Goal: Find specific page/section: Find specific page/section

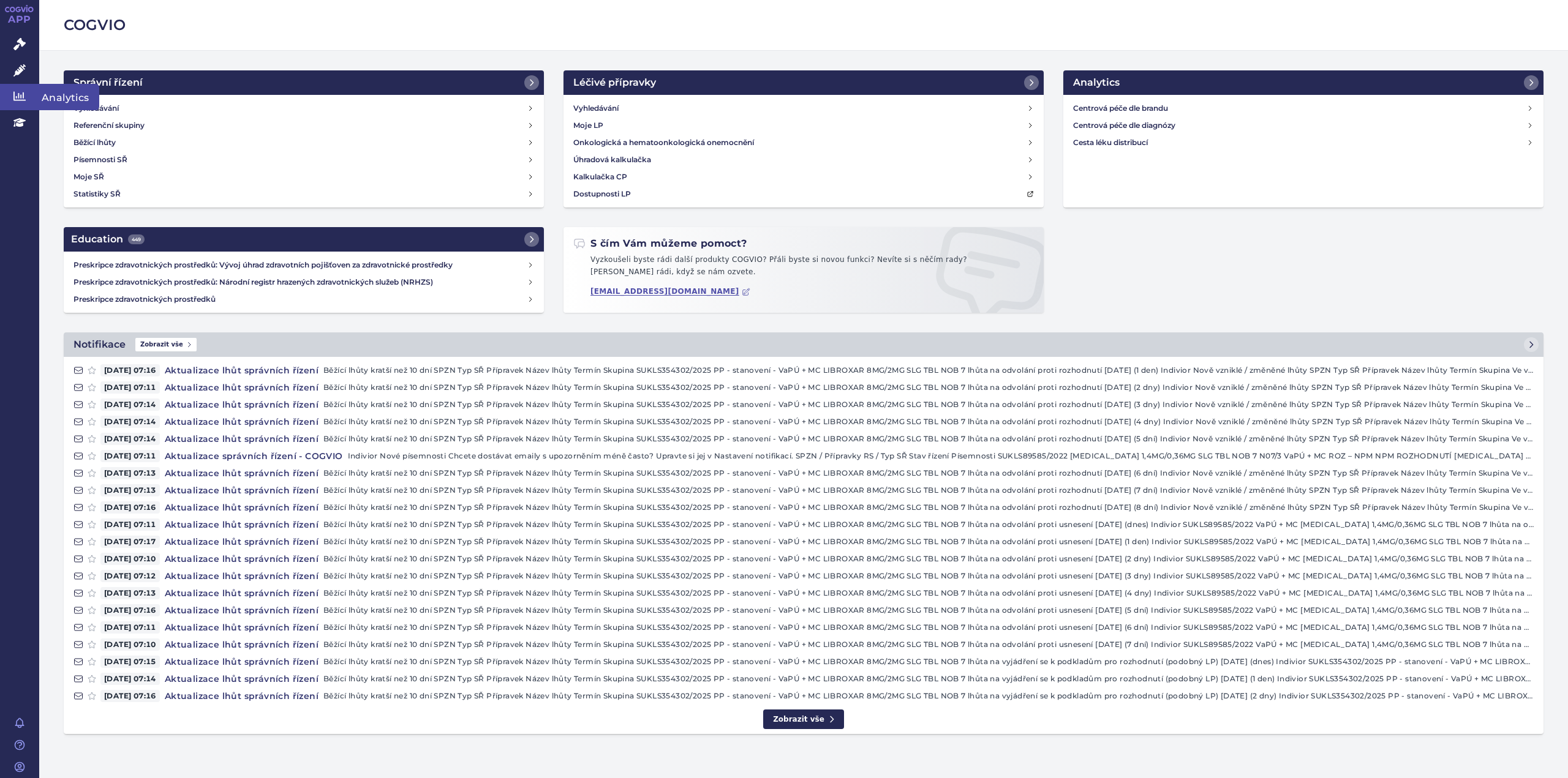
click at [17, 91] on icon at bounding box center [20, 96] width 13 height 13
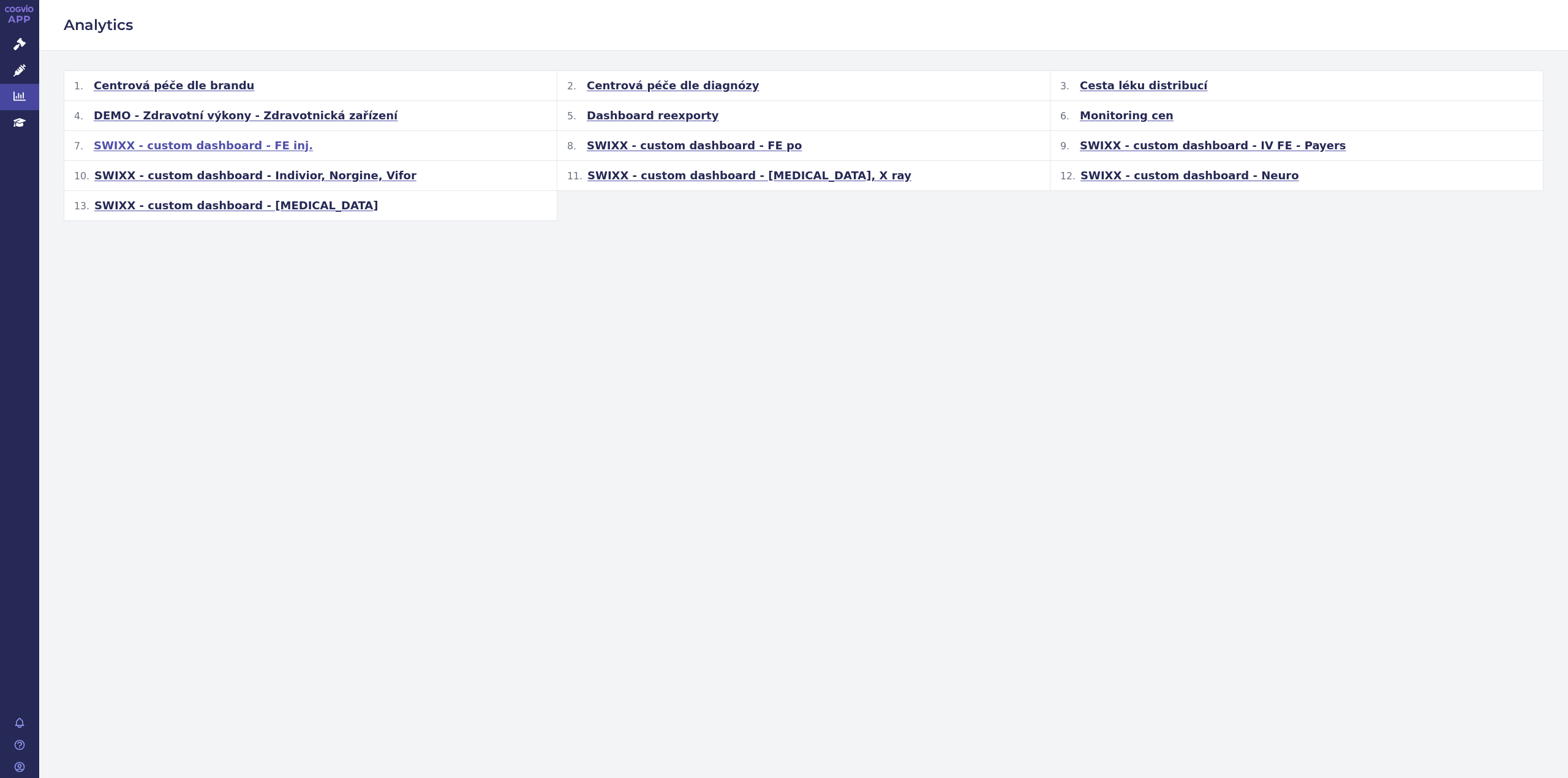
click at [208, 141] on span "SWIXX - custom dashboard - FE inj." at bounding box center [203, 145] width 219 height 15
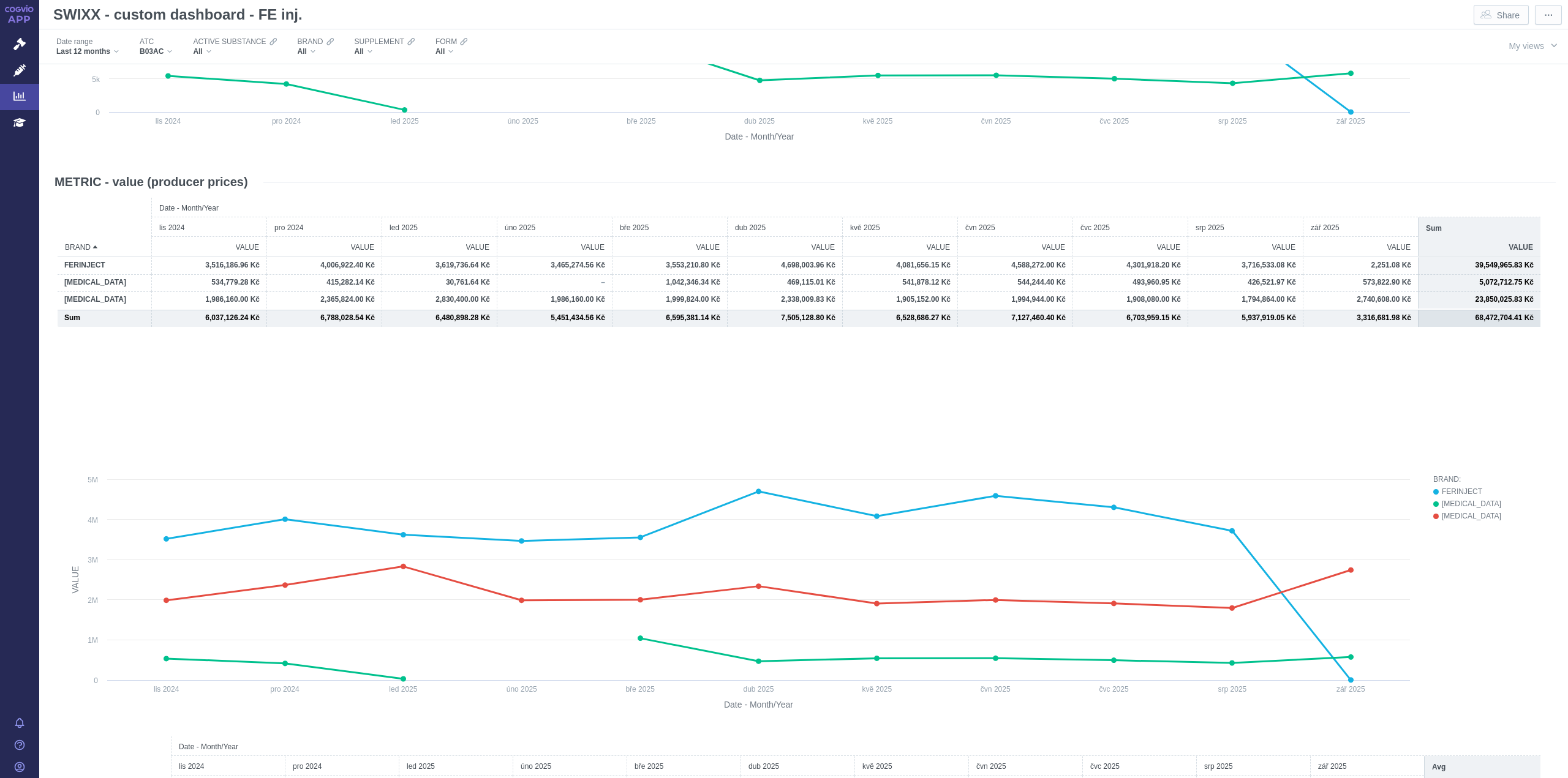
scroll to position [979, 0]
